Goal: Task Accomplishment & Management: Manage account settings

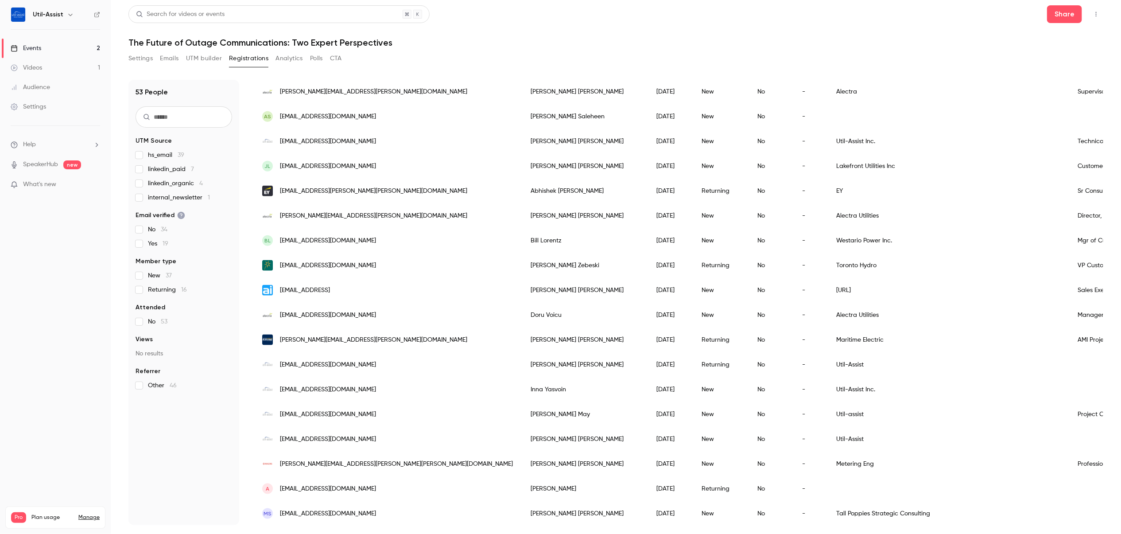
scroll to position [753, 0]
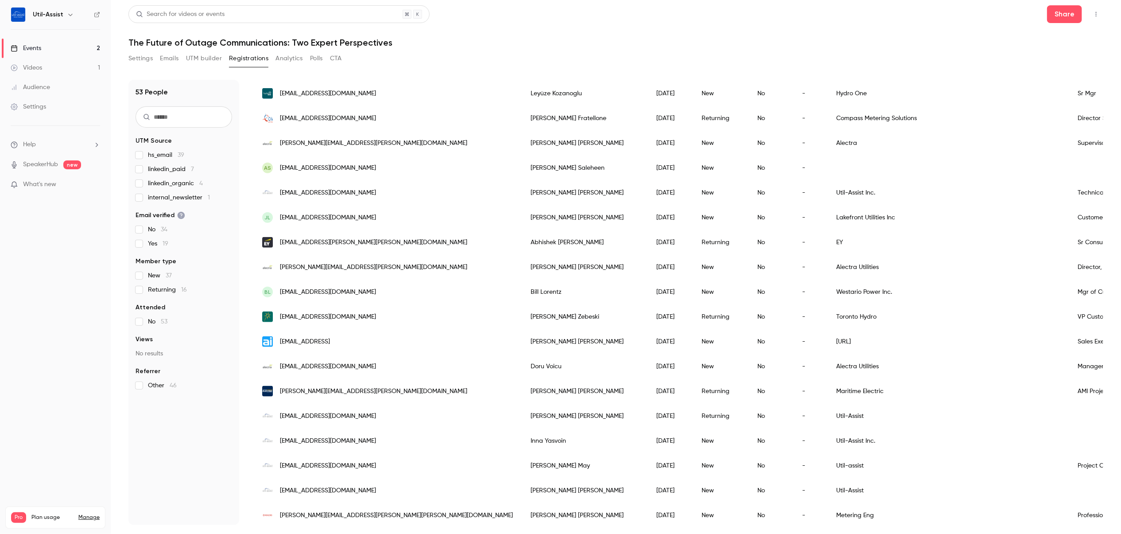
click at [837, 26] on header "Search for videos or events Share The Future of Outage Communications: Two Expe…" at bounding box center [615, 26] width 975 height 43
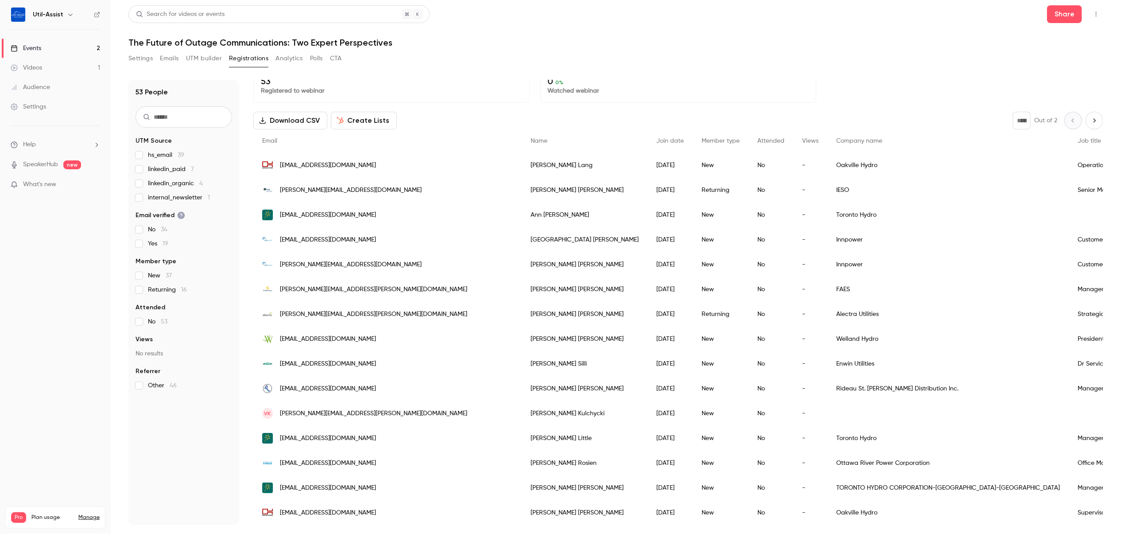
scroll to position [0, 0]
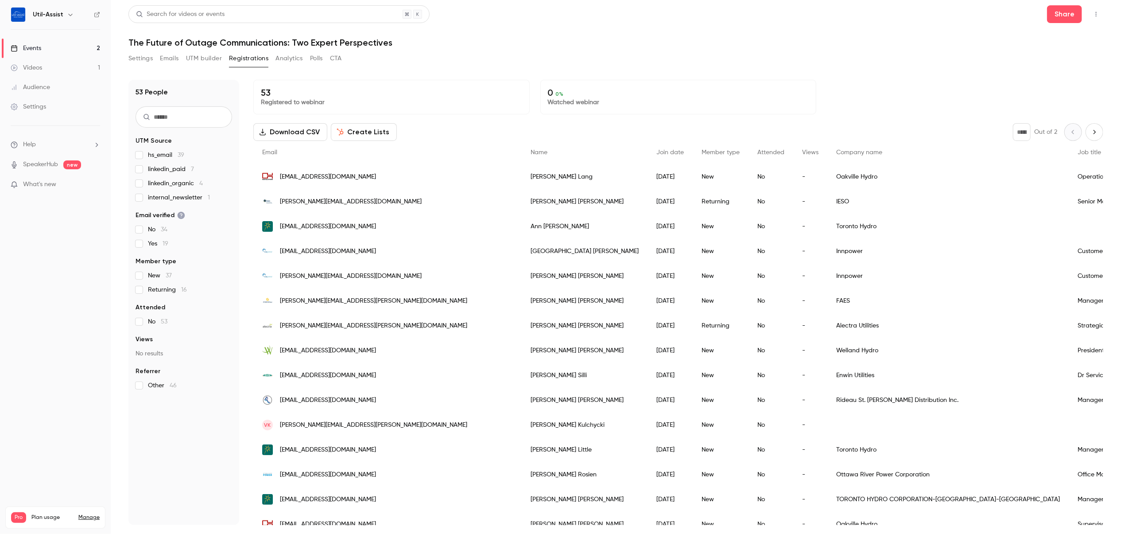
click at [521, 59] on div "Settings Emails UTM builder Registrations Analytics Polls CTA" at bounding box center [615, 60] width 975 height 18
click at [972, 62] on div "Settings Emails UTM builder Registrations Analytics Polls CTA" at bounding box center [615, 60] width 975 height 18
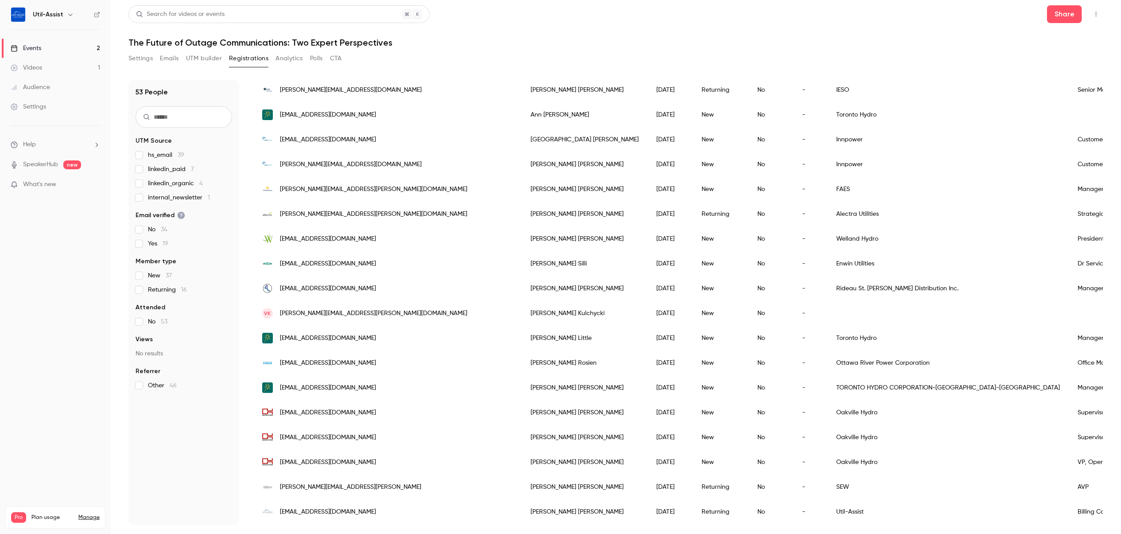
scroll to position [133, 0]
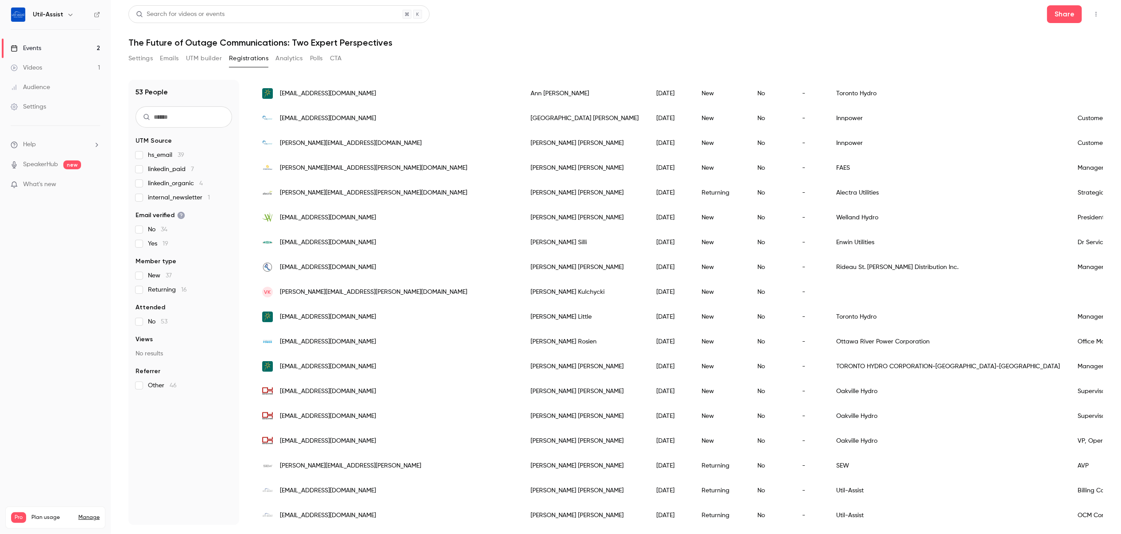
click at [873, 34] on header "Search for videos or events Share The Future of Outage Communications: Two Expe…" at bounding box center [615, 26] width 975 height 43
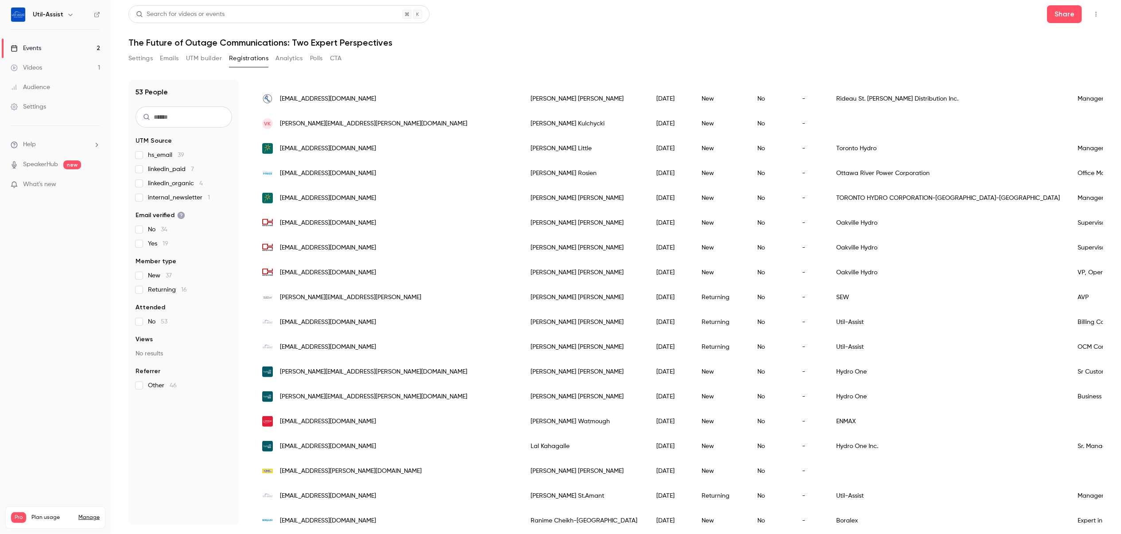
scroll to position [354, 0]
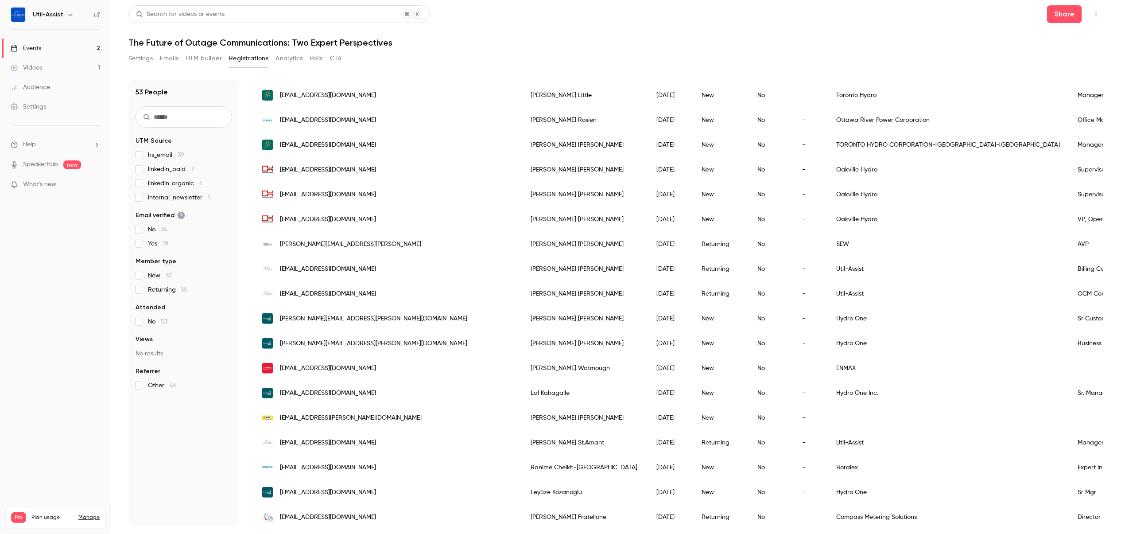
click at [706, 58] on div "Settings Emails UTM builder Registrations Analytics Polls CTA" at bounding box center [615, 60] width 975 height 18
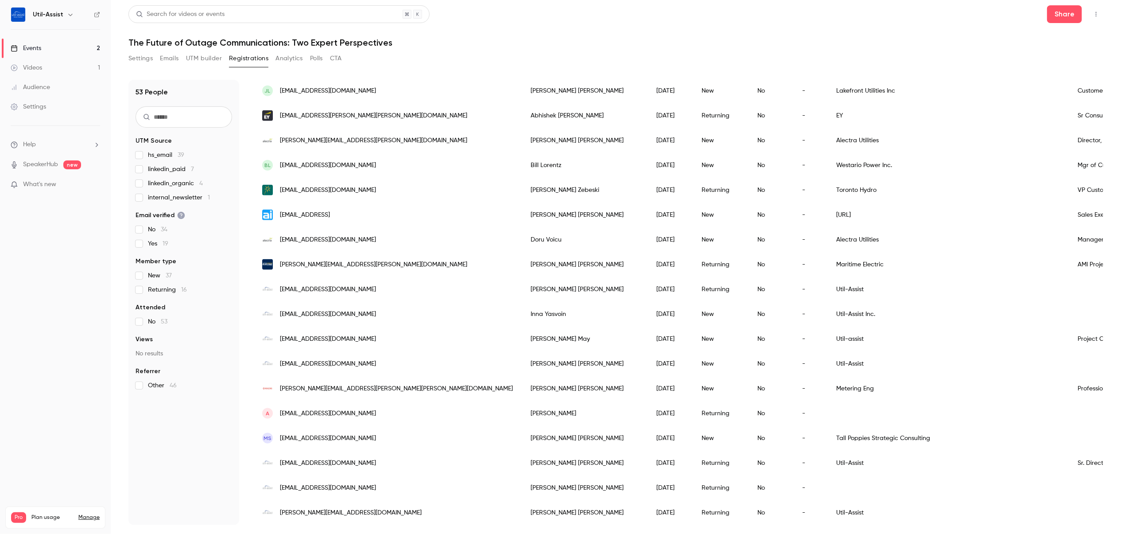
scroll to position [886, 0]
click at [846, 28] on header "Search for videos or events Share The Future of Outage Communications: Two Expe…" at bounding box center [615, 26] width 975 height 43
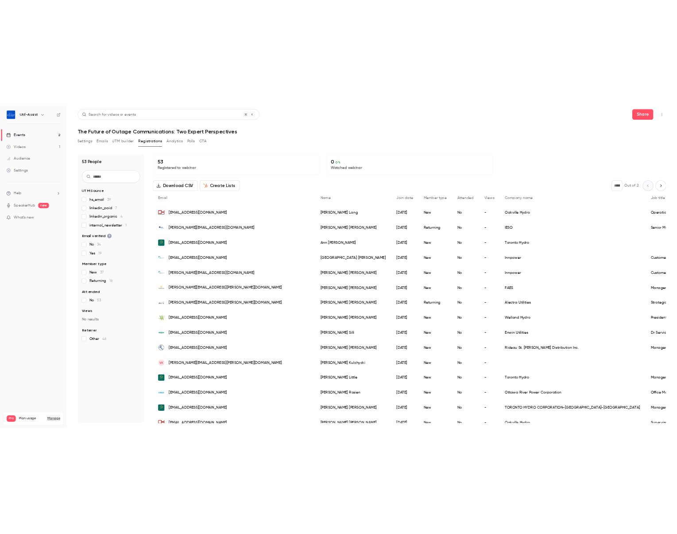
scroll to position [0, 0]
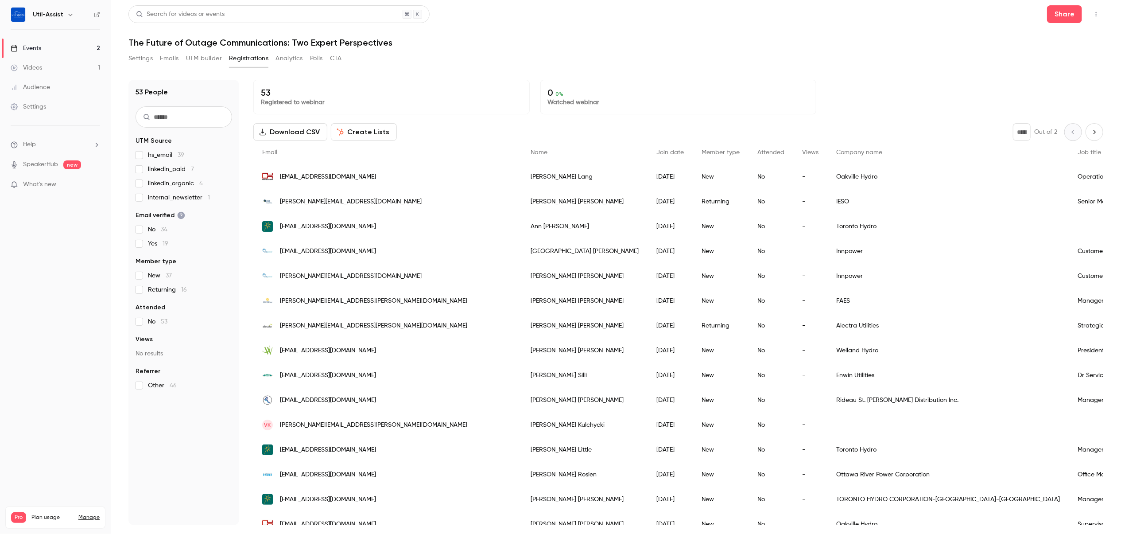
click at [142, 54] on button "Settings" at bounding box center [140, 58] width 24 height 14
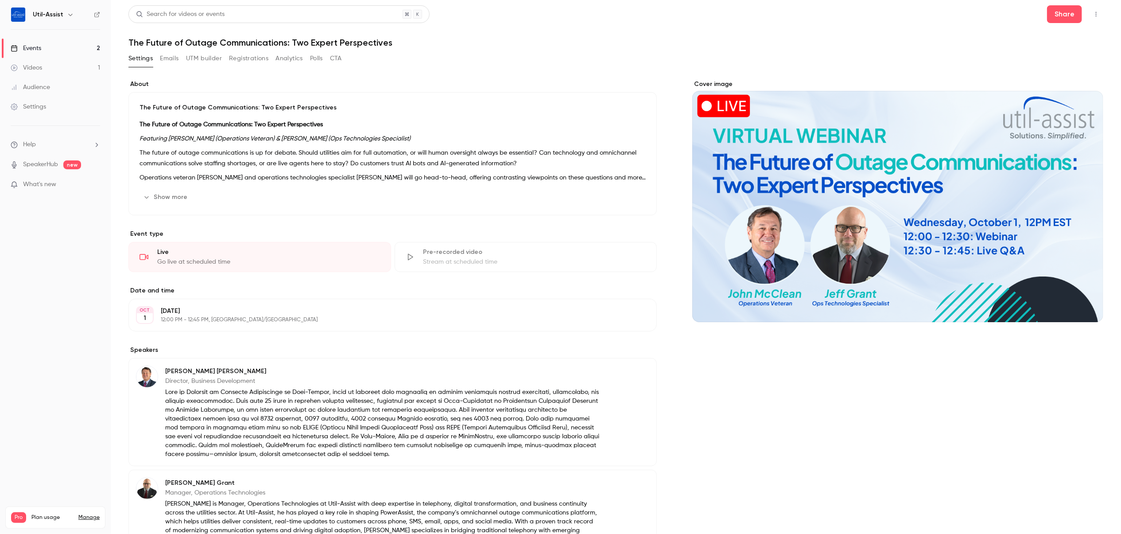
click at [45, 47] on link "Events 2" at bounding box center [55, 48] width 111 height 19
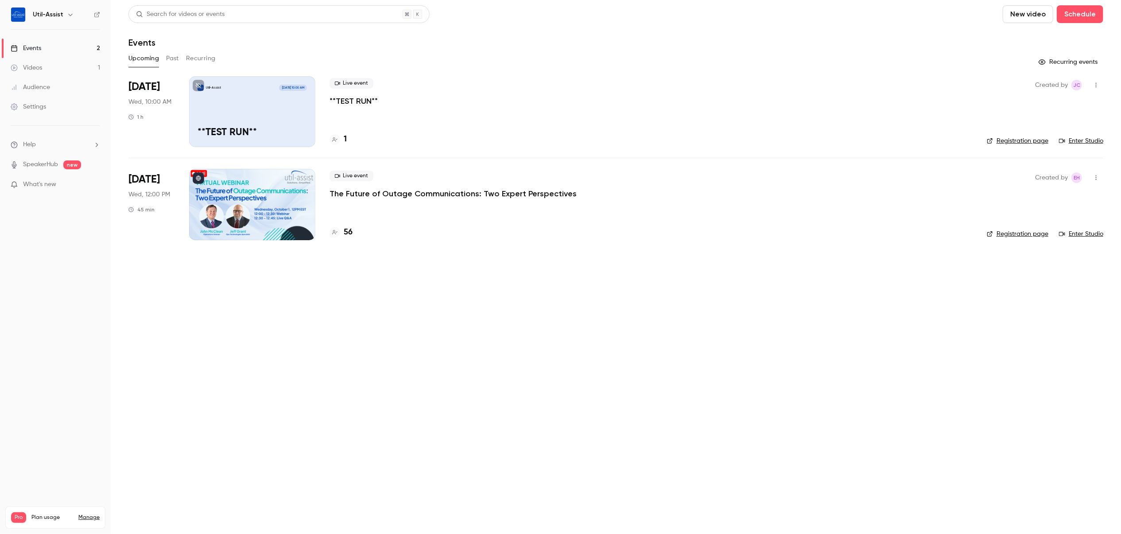
drag, startPoint x: 761, startPoint y: 372, endPoint x: 712, endPoint y: 325, distance: 67.0
click at [761, 372] on main "Search for videos or events New video Schedule Events Upcoming Past Recurring R…" at bounding box center [616, 267] width 1010 height 534
click at [347, 233] on h4 "56" at bounding box center [348, 232] width 9 height 12
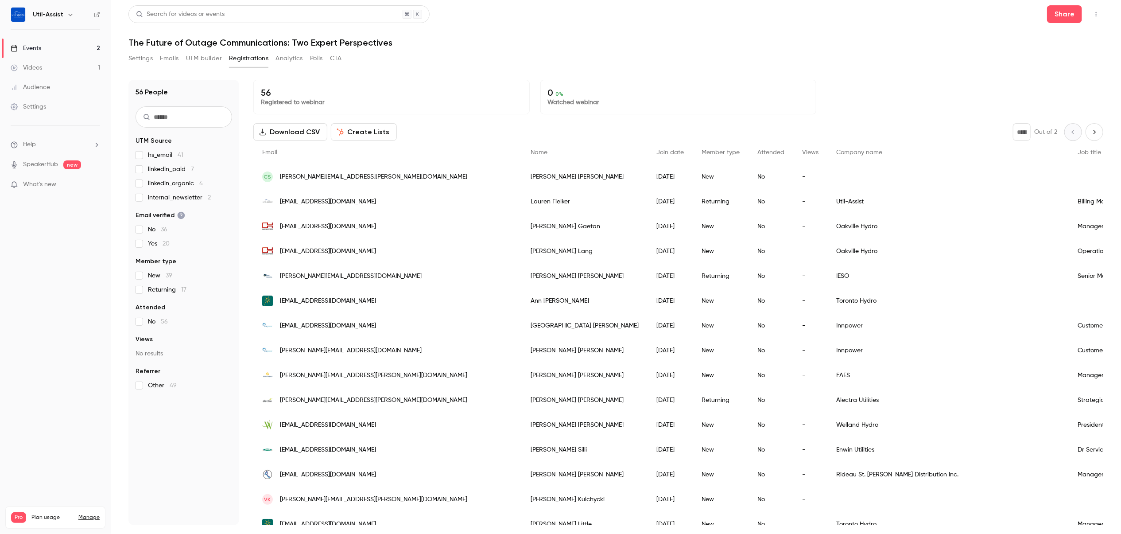
drag, startPoint x: 765, startPoint y: 54, endPoint x: 761, endPoint y: 53, distance: 4.5
click at [766, 54] on div "Settings Emails UTM builder Registrations Analytics Polls CTA" at bounding box center [615, 60] width 975 height 18
drag, startPoint x: 708, startPoint y: 40, endPoint x: 709, endPoint y: 45, distance: 5.6
click at [708, 40] on h1 "The Future of Outage Communications: Two Expert Perspectives" at bounding box center [615, 42] width 975 height 11
click at [189, 57] on button "UTM builder" at bounding box center [204, 58] width 36 height 14
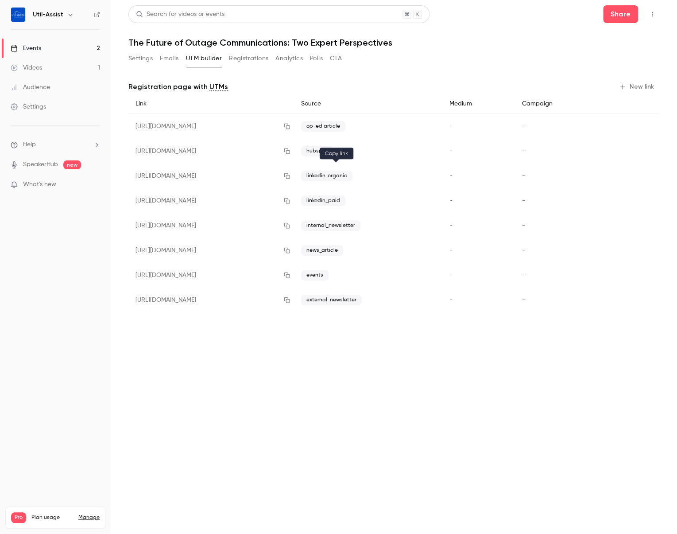
click at [291, 175] on icon "button" at bounding box center [286, 176] width 7 height 6
click at [248, 59] on button "Registrations" at bounding box center [248, 58] width 39 height 14
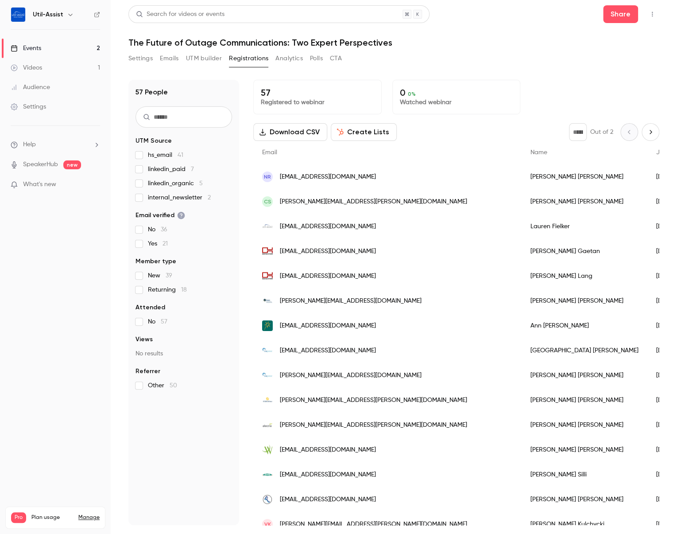
click at [311, 177] on span "nickyraghav@gmail.com" at bounding box center [328, 176] width 96 height 9
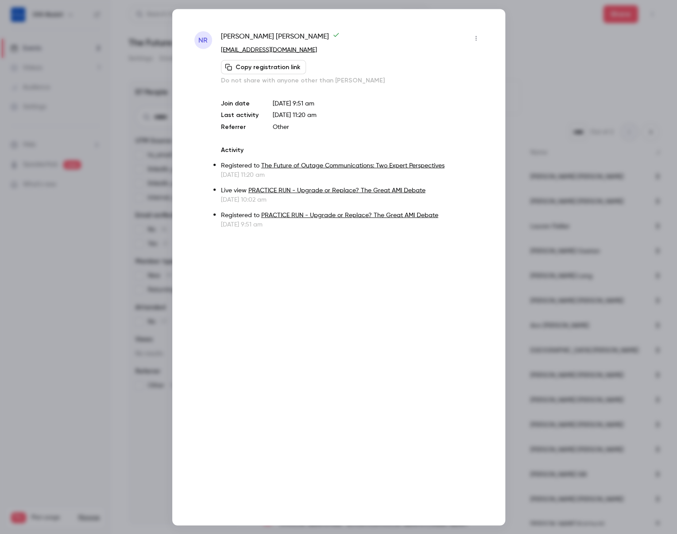
click at [475, 40] on icon "button" at bounding box center [476, 38] width 7 height 6
click at [330, 120] on div at bounding box center [338, 267] width 677 height 534
click at [474, 38] on icon "button" at bounding box center [476, 38] width 7 height 6
click at [426, 80] on div "Remove registration" at bounding box center [441, 83] width 67 height 9
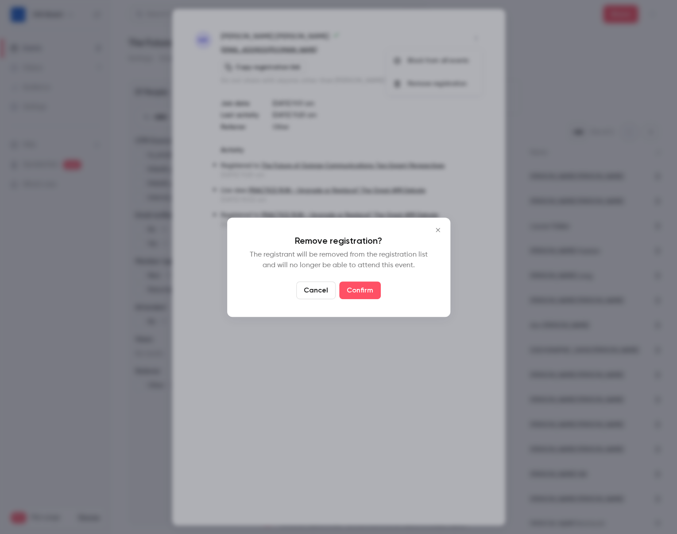
drag, startPoint x: 352, startPoint y: 293, endPoint x: 330, endPoint y: 266, distance: 34.3
click at [353, 291] on button "Confirm" at bounding box center [360, 290] width 42 height 18
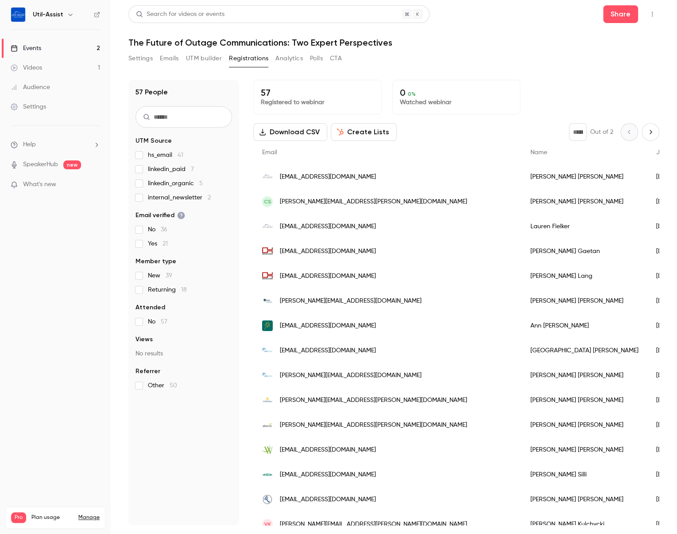
click at [325, 175] on span "nraghav@util-assist.com" at bounding box center [328, 176] width 96 height 9
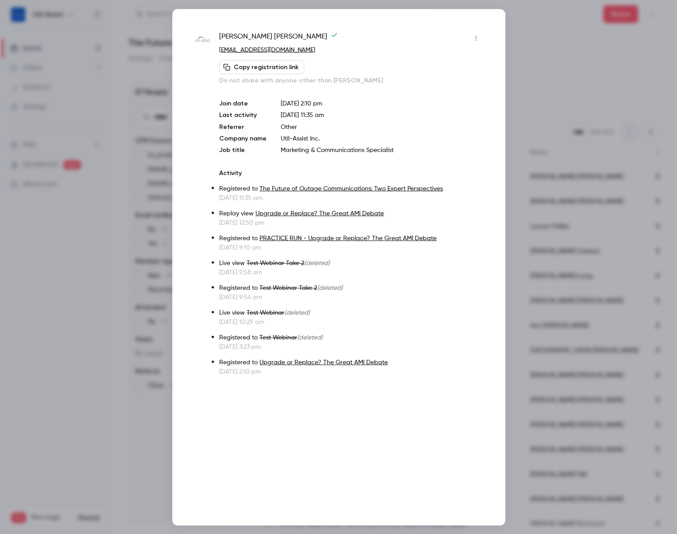
click at [477, 38] on icon "button" at bounding box center [476, 38] width 7 height 6
click at [425, 83] on div "Remove registration" at bounding box center [441, 83] width 67 height 9
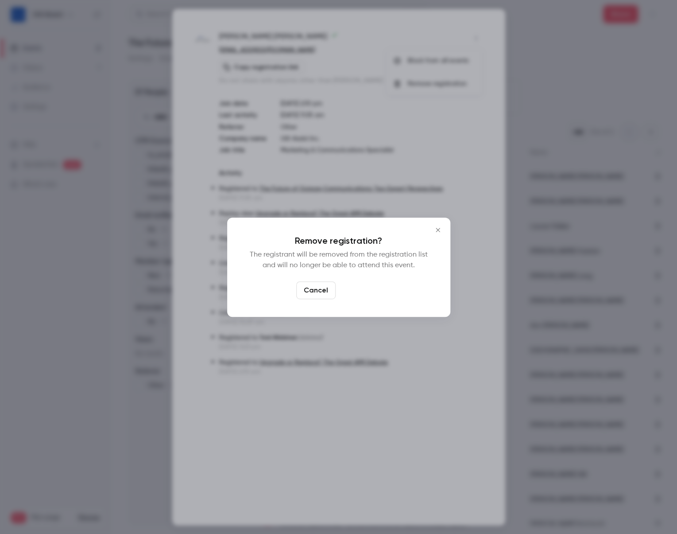
click at [362, 292] on button "Confirm" at bounding box center [360, 290] width 42 height 18
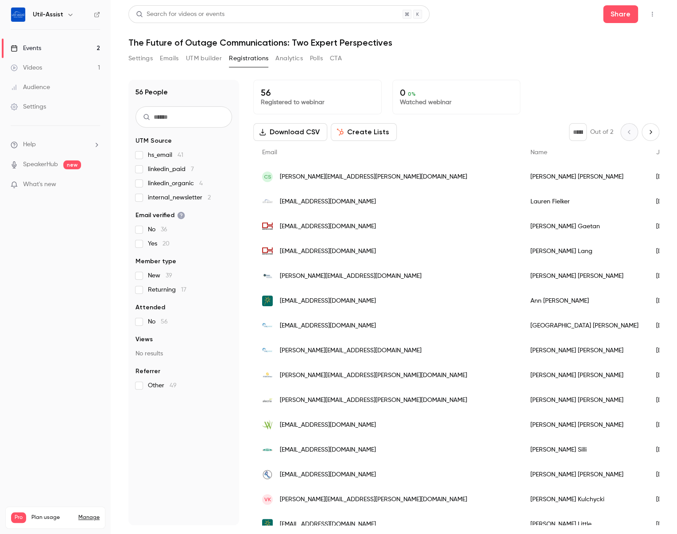
click at [472, 54] on div "Settings Emails UTM builder Registrations Analytics Polls CTA" at bounding box center [393, 60] width 531 height 18
click at [483, 48] on div "Search for videos or events Share The Future of Outage Communications: Two Expe…" at bounding box center [393, 264] width 531 height 519
